Goal: Task Accomplishment & Management: Use online tool/utility

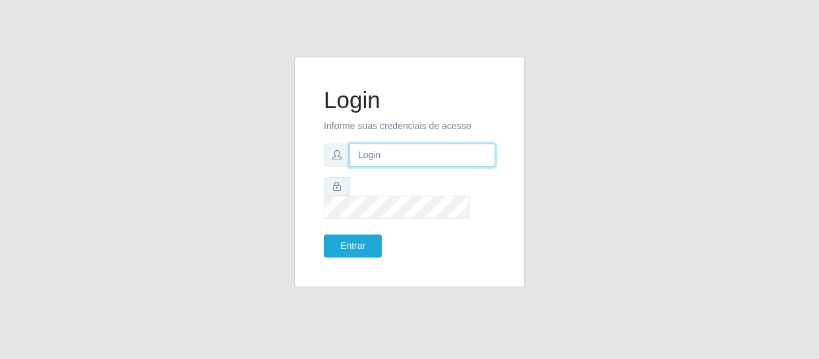
click at [403, 156] on input "text" at bounding box center [422, 155] width 146 height 23
type input "[EMAIL_ADDRESS][DOMAIN_NAME]"
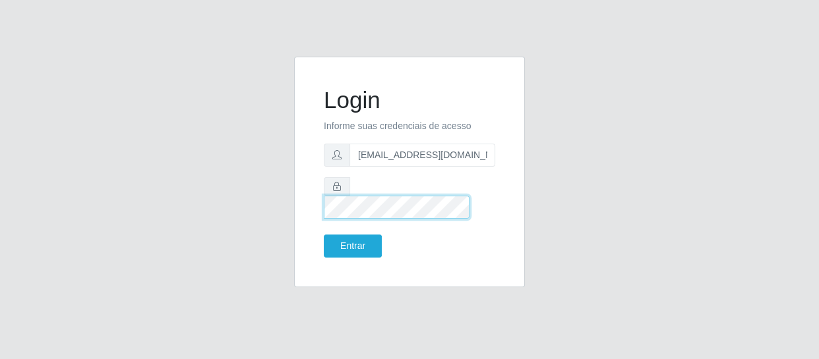
click at [324, 235] on button "Entrar" at bounding box center [353, 246] width 58 height 23
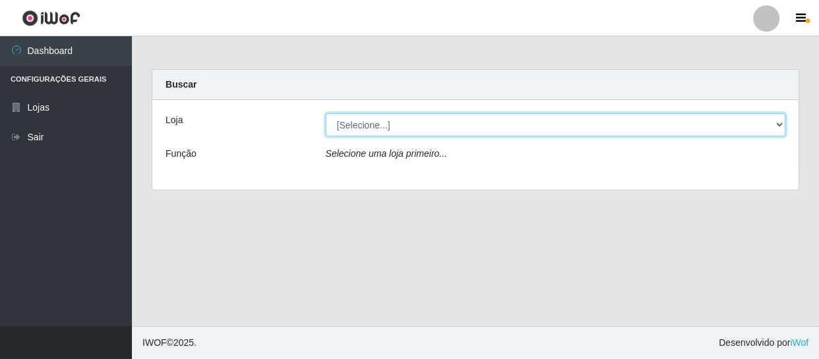
click at [502, 130] on select "[Selecione...] SuperFácil Atacado - São Gonçalo do Amarante" at bounding box center [556, 124] width 460 height 23
select select "408"
click at [326, 113] on select "[Selecione...] SuperFácil Atacado - São Gonçalo do Amarante" at bounding box center [556, 124] width 460 height 23
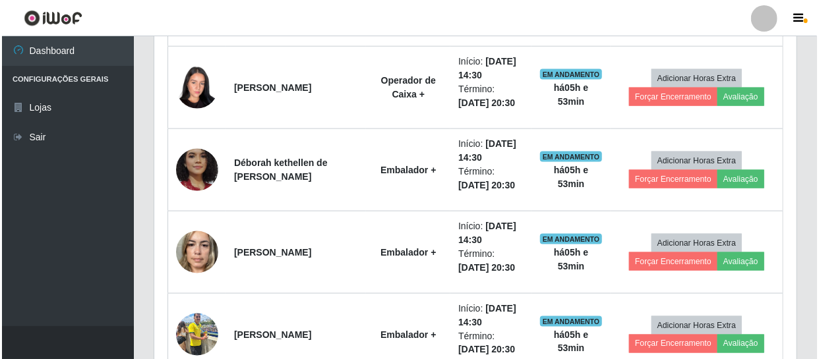
scroll to position [1018, 0]
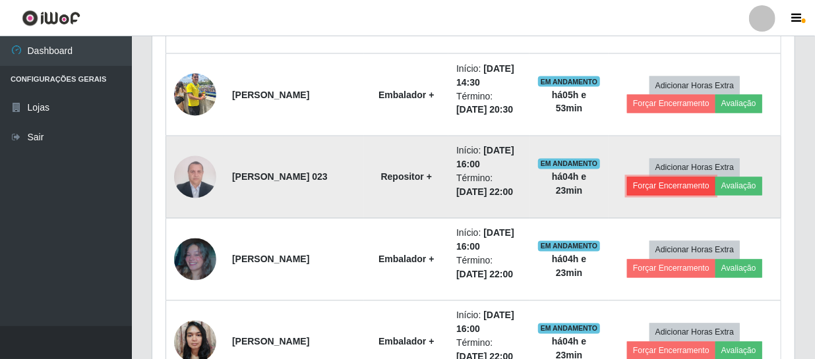
click at [698, 185] on button "Forçar Encerramento" at bounding box center [671, 186] width 88 height 18
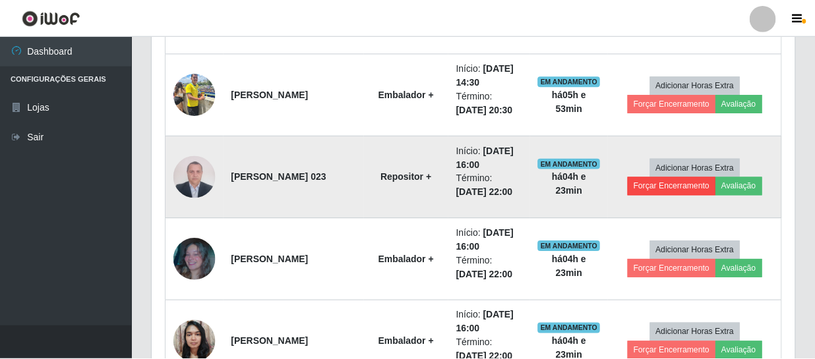
scroll to position [274, 636]
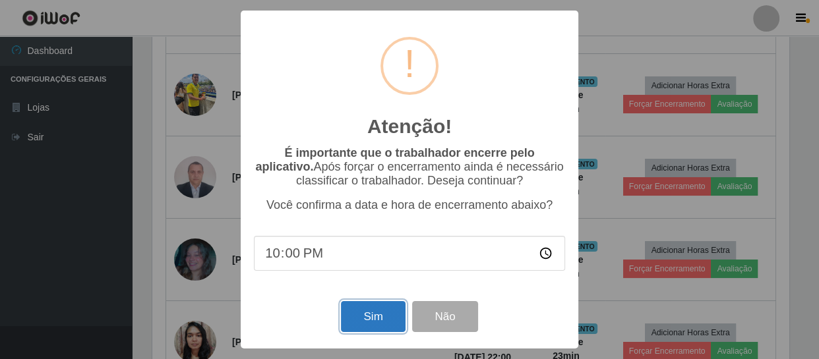
click at [360, 323] on button "Sim" at bounding box center [373, 316] width 64 height 31
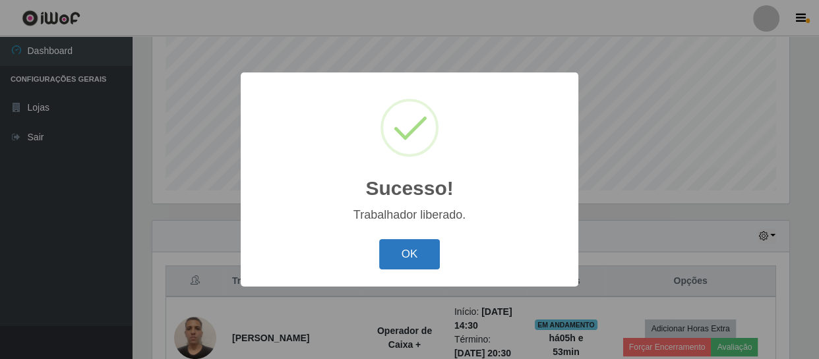
click at [419, 248] on button "OK" at bounding box center [409, 254] width 61 height 31
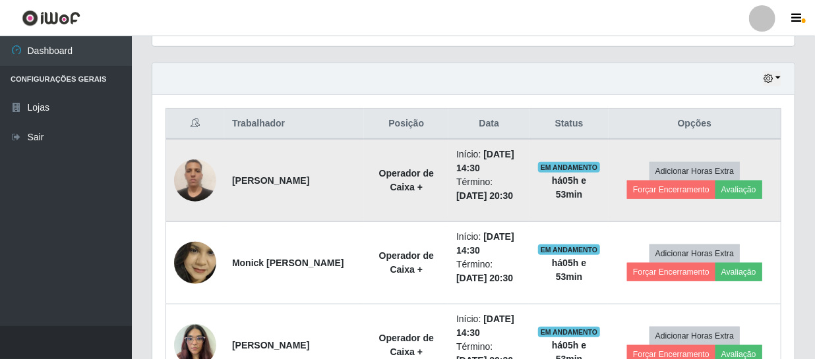
scroll to position [461, 0]
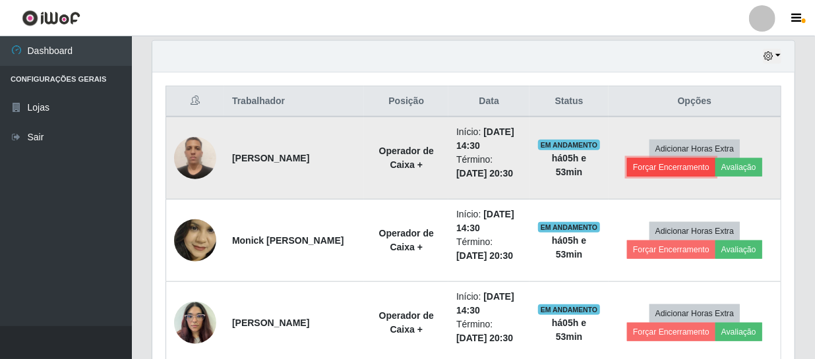
click at [653, 167] on button "Forçar Encerramento" at bounding box center [671, 167] width 88 height 18
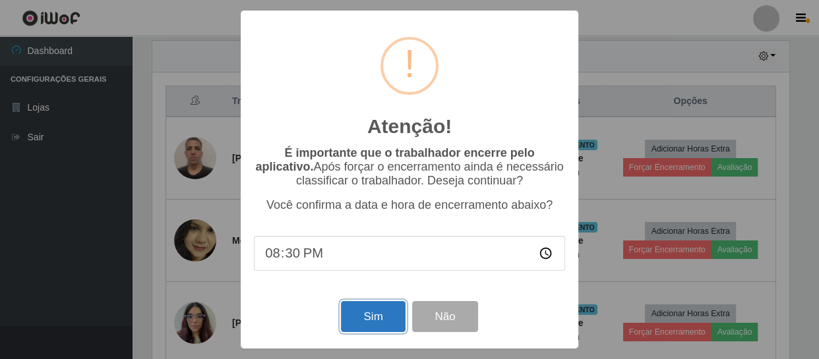
click at [359, 320] on button "Sim" at bounding box center [373, 316] width 64 height 31
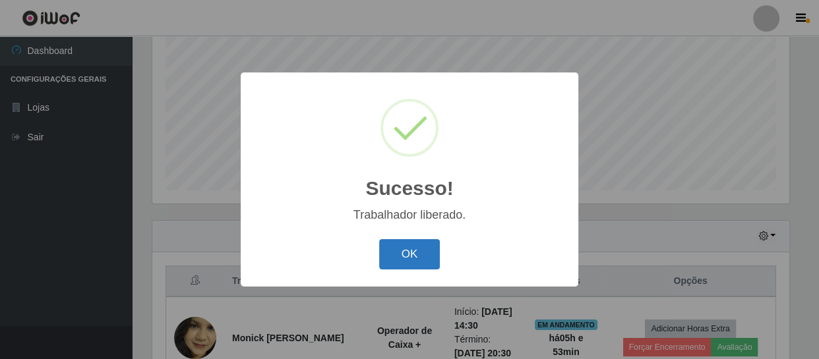
click at [423, 250] on button "OK" at bounding box center [409, 254] width 61 height 31
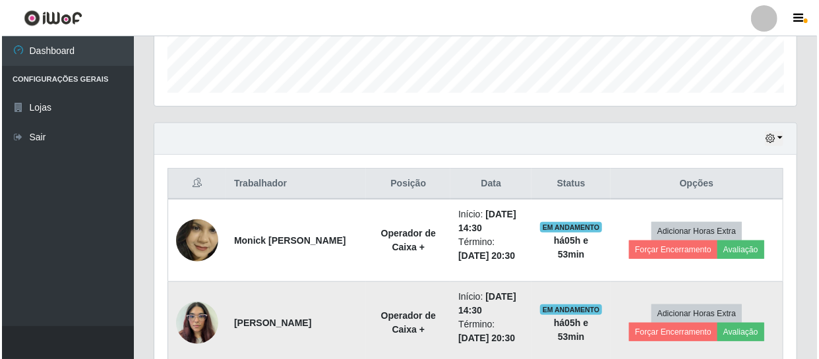
scroll to position [461, 0]
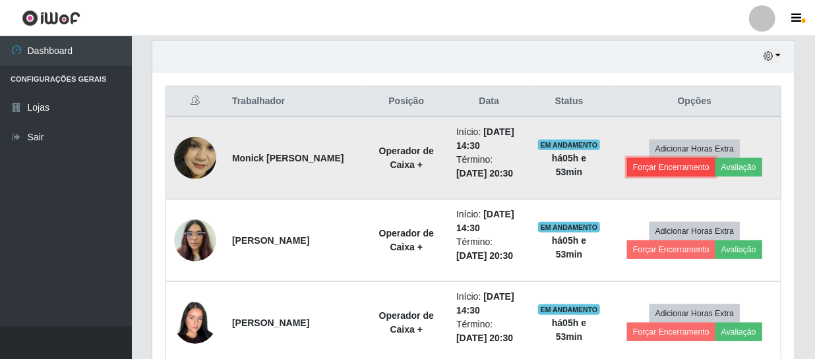
click at [691, 164] on button "Forçar Encerramento" at bounding box center [671, 167] width 88 height 18
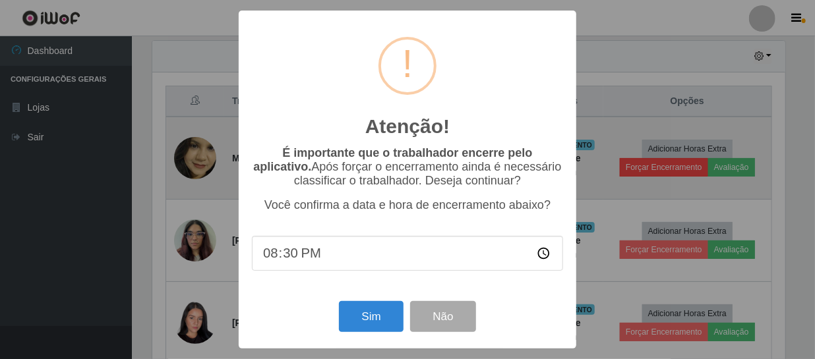
scroll to position [274, 636]
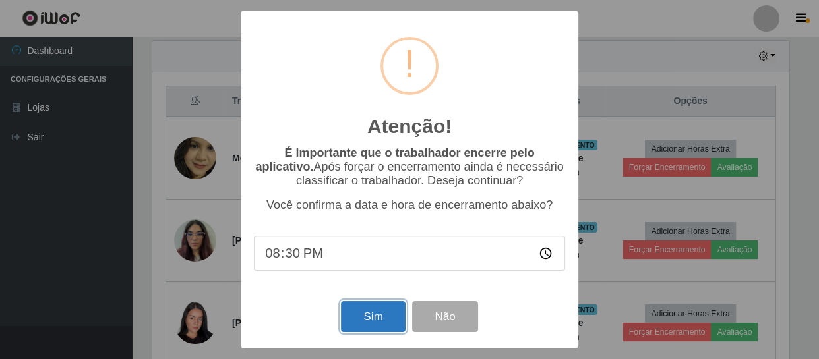
click at [379, 316] on button "Sim" at bounding box center [373, 316] width 64 height 31
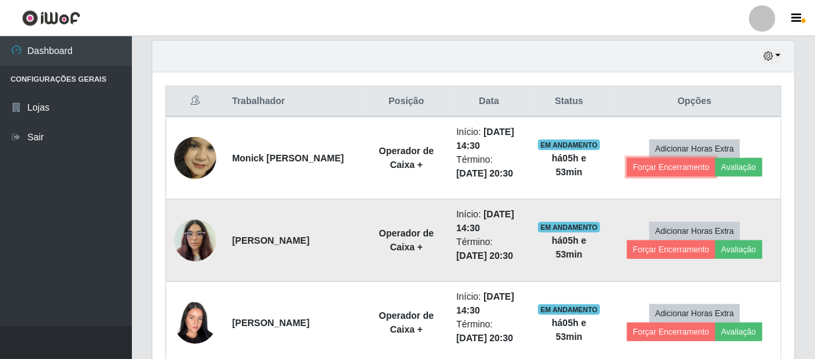
scroll to position [0, 0]
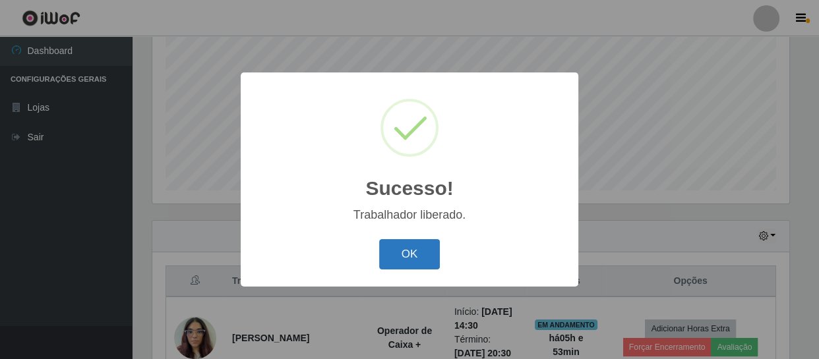
click at [418, 253] on button "OK" at bounding box center [409, 254] width 61 height 31
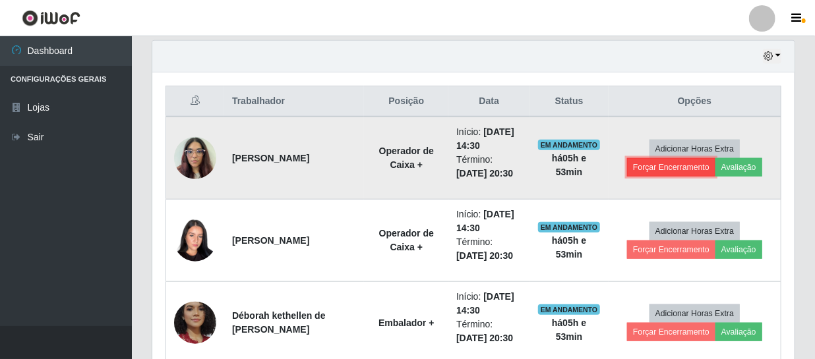
click at [659, 169] on button "Forçar Encerramento" at bounding box center [671, 167] width 88 height 18
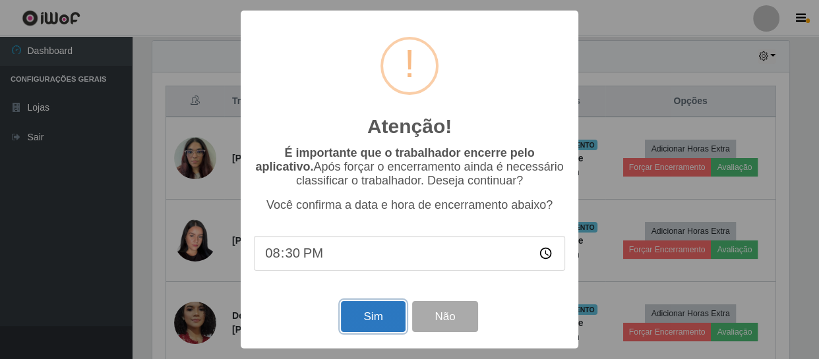
click at [370, 315] on button "Sim" at bounding box center [373, 316] width 64 height 31
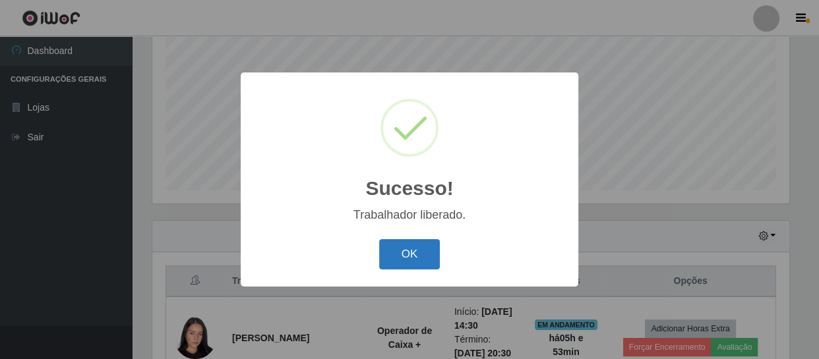
click at [399, 250] on button "OK" at bounding box center [409, 254] width 61 height 31
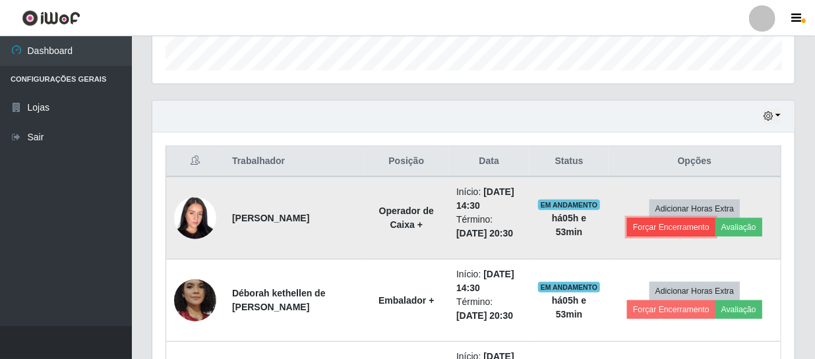
click at [660, 224] on button "Forçar Encerramento" at bounding box center [671, 227] width 88 height 18
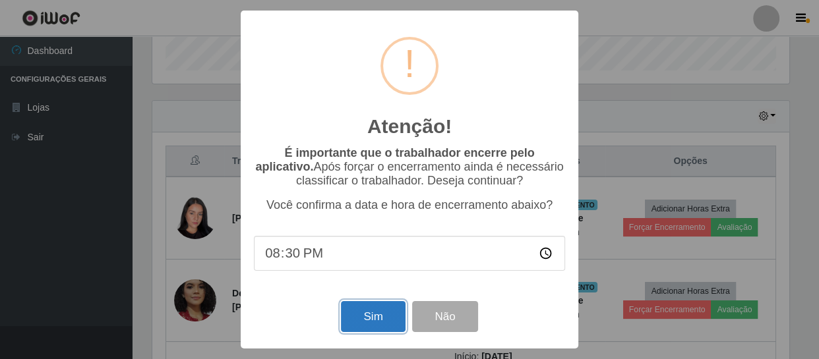
click at [372, 311] on button "Sim" at bounding box center [373, 316] width 64 height 31
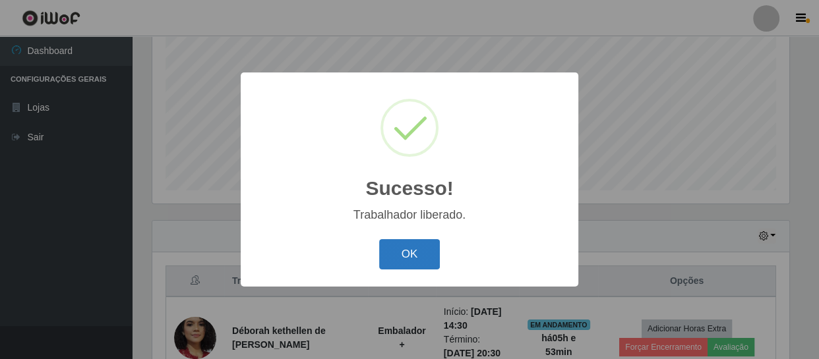
click at [409, 254] on button "OK" at bounding box center [409, 254] width 61 height 31
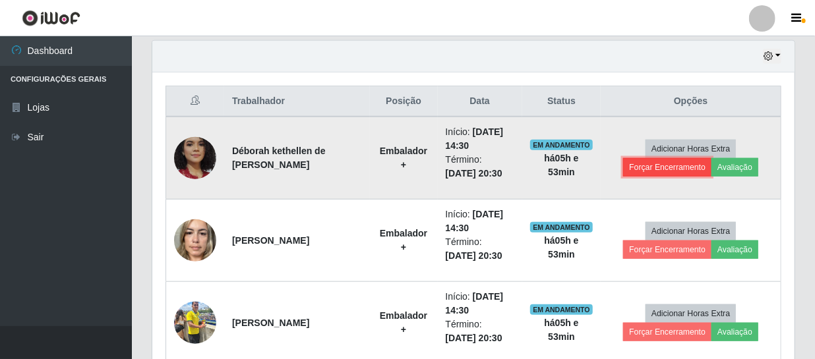
click at [698, 171] on button "Forçar Encerramento" at bounding box center [667, 167] width 88 height 18
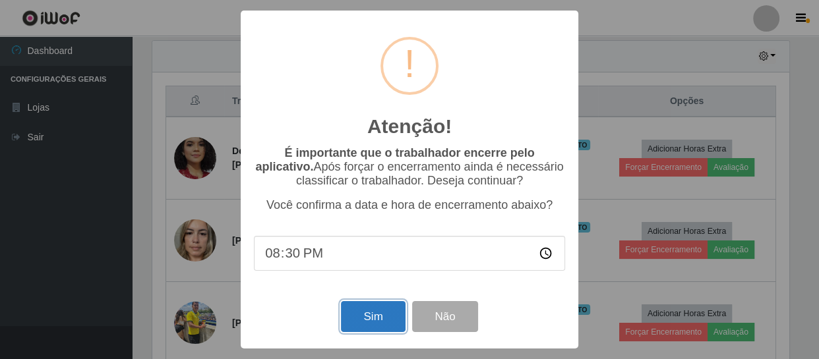
click at [392, 316] on button "Sim" at bounding box center [373, 316] width 64 height 31
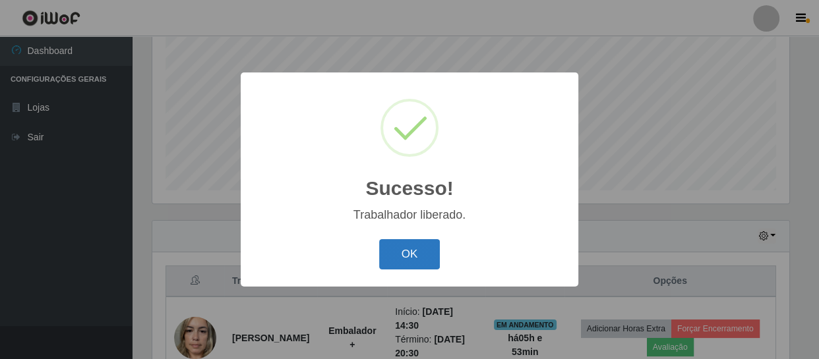
click at [424, 260] on button "OK" at bounding box center [409, 254] width 61 height 31
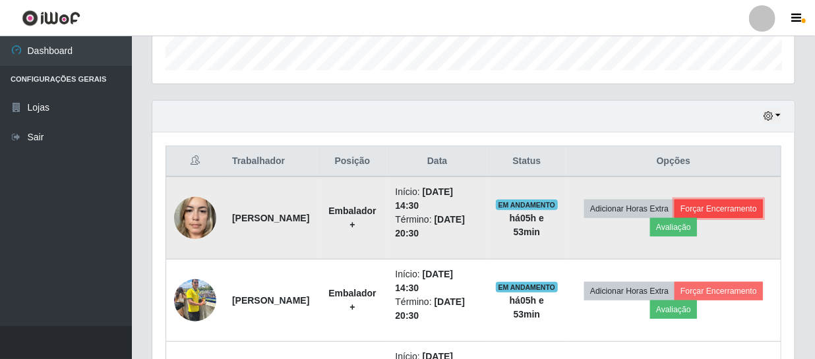
click at [674, 218] on button "Forçar Encerramento" at bounding box center [718, 209] width 88 height 18
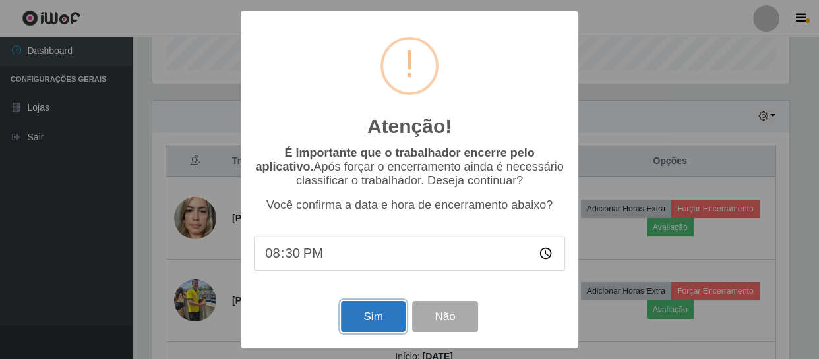
click at [374, 315] on button "Sim" at bounding box center [373, 316] width 64 height 31
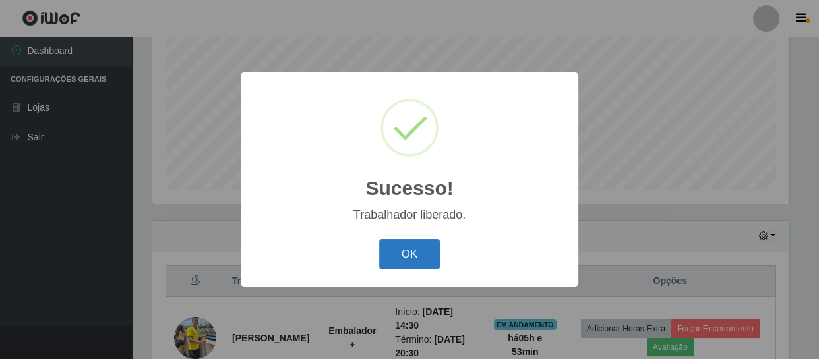
click at [392, 257] on button "OK" at bounding box center [409, 254] width 61 height 31
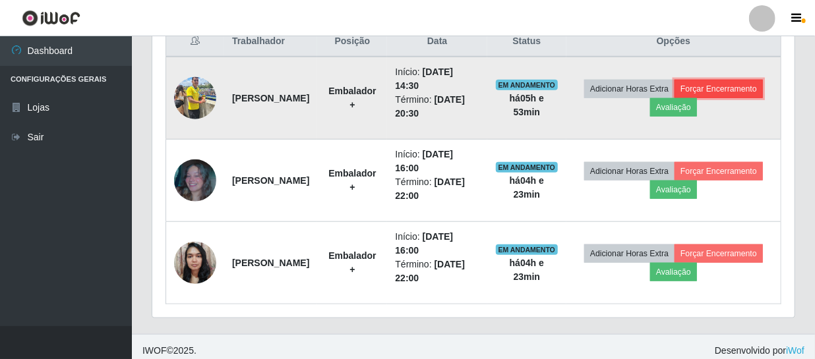
click at [674, 98] on button "Forçar Encerramento" at bounding box center [718, 89] width 88 height 18
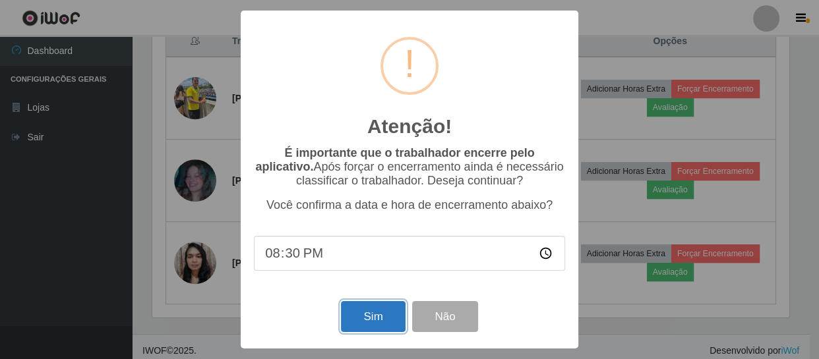
click at [363, 314] on button "Sim" at bounding box center [373, 316] width 64 height 31
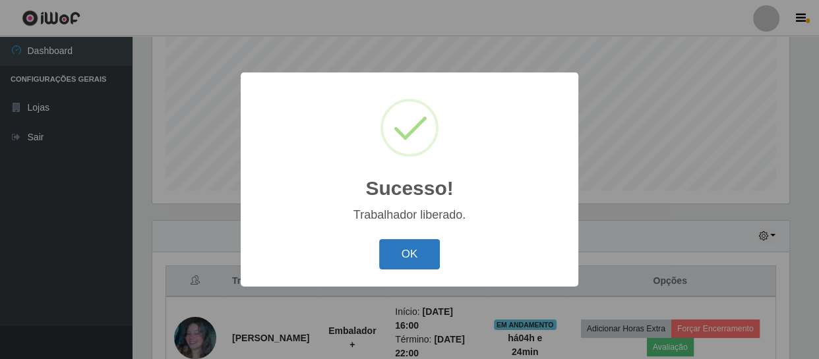
click at [403, 256] on button "OK" at bounding box center [409, 254] width 61 height 31
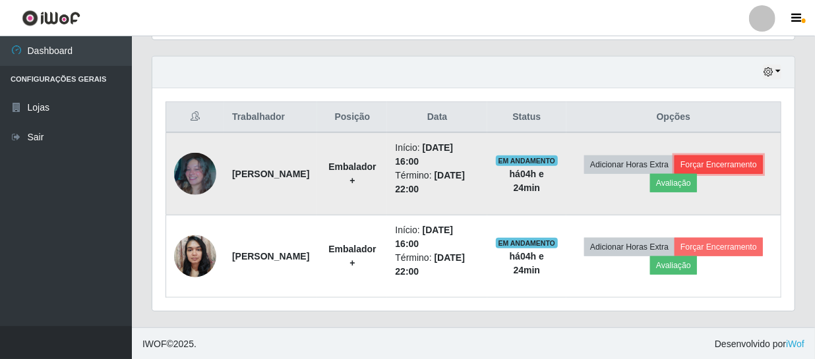
click at [674, 174] on button "Forçar Encerramento" at bounding box center [718, 165] width 88 height 18
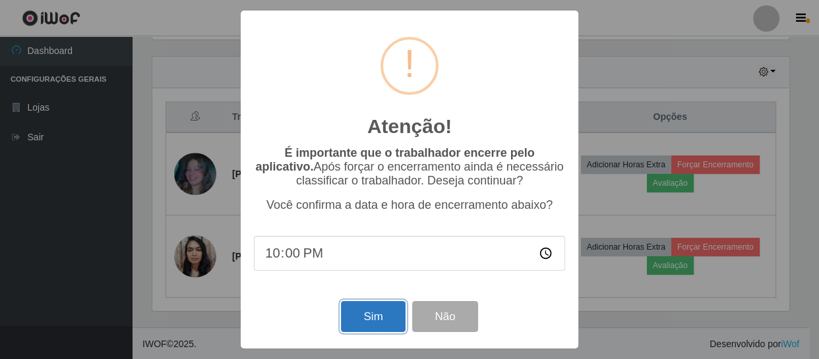
click at [389, 320] on button "Sim" at bounding box center [373, 316] width 64 height 31
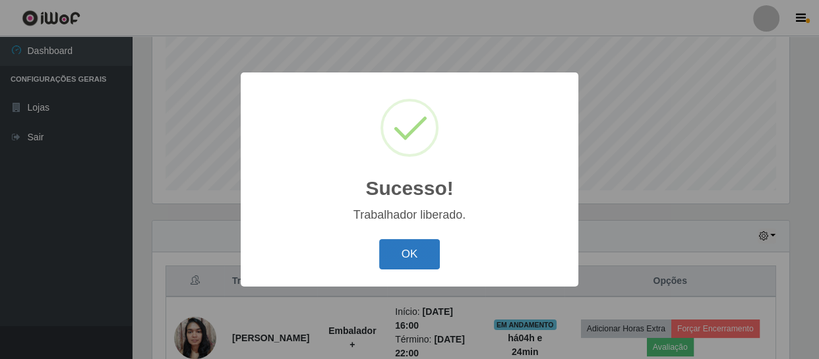
click at [396, 260] on button "OK" at bounding box center [409, 254] width 61 height 31
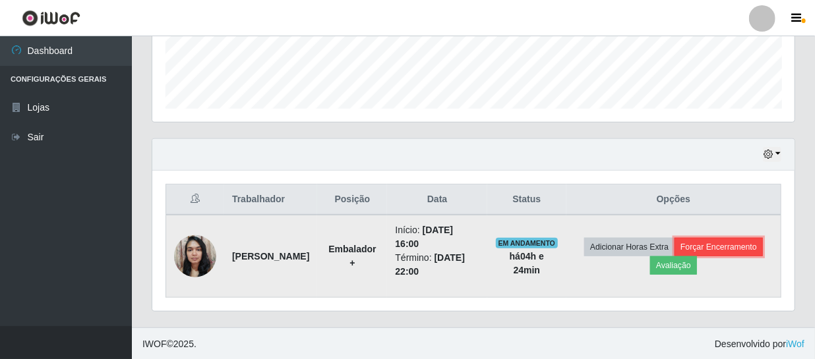
click at [713, 247] on button "Forçar Encerramento" at bounding box center [718, 247] width 88 height 18
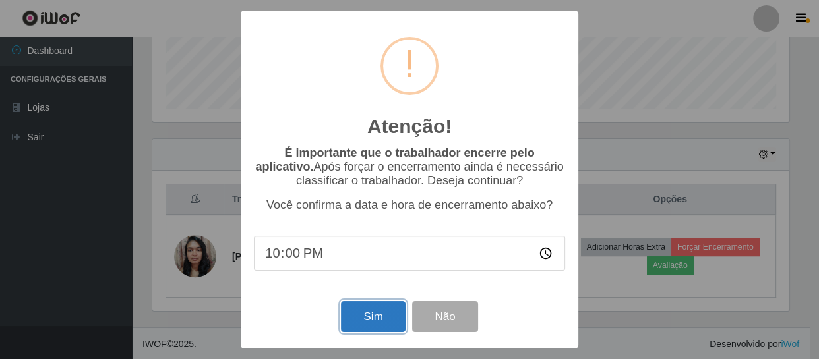
click at [353, 316] on button "Sim" at bounding box center [373, 316] width 64 height 31
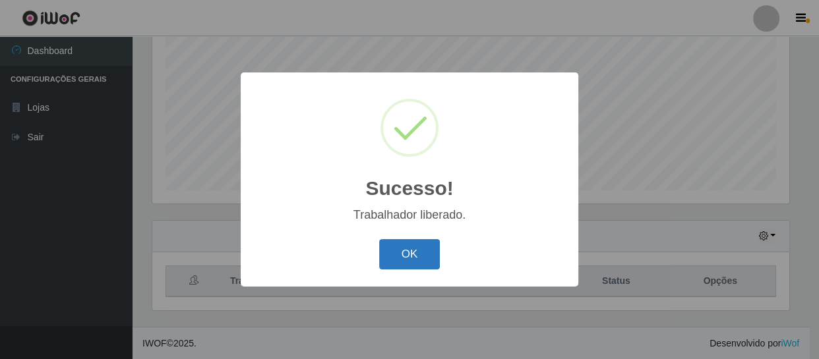
click at [397, 250] on button "OK" at bounding box center [409, 254] width 61 height 31
